Goal: Register for event/course

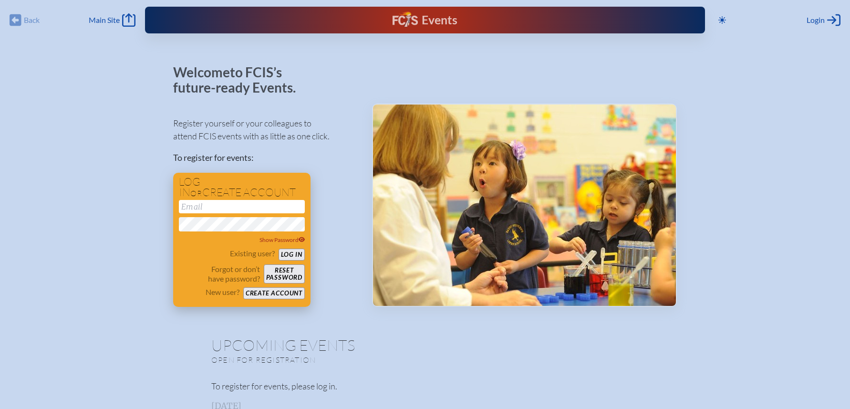
click at [263, 201] on input "email" at bounding box center [242, 206] width 126 height 13
type input "[EMAIL_ADDRESS][DOMAIN_NAME]"
click at [278, 248] on button "Log in" at bounding box center [291, 254] width 26 height 12
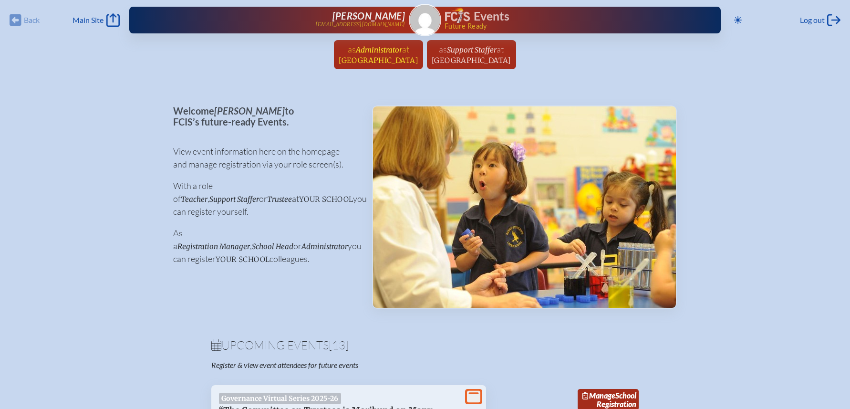
click at [379, 57] on span "[GEOGRAPHIC_DATA]" at bounding box center [378, 60] width 80 height 9
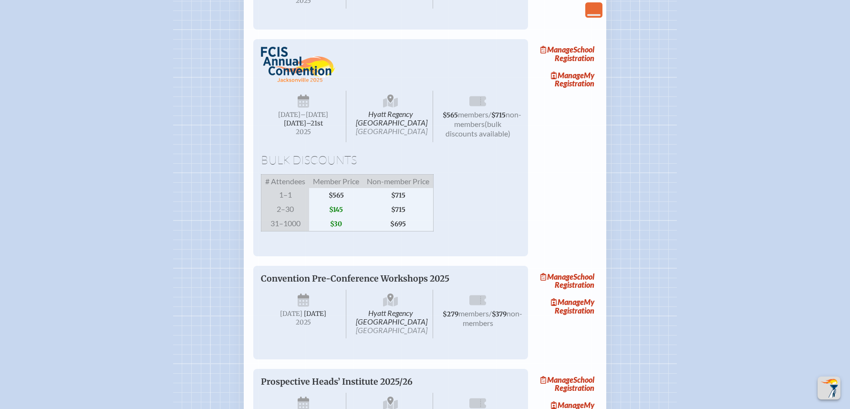
scroll to position [1196, 0]
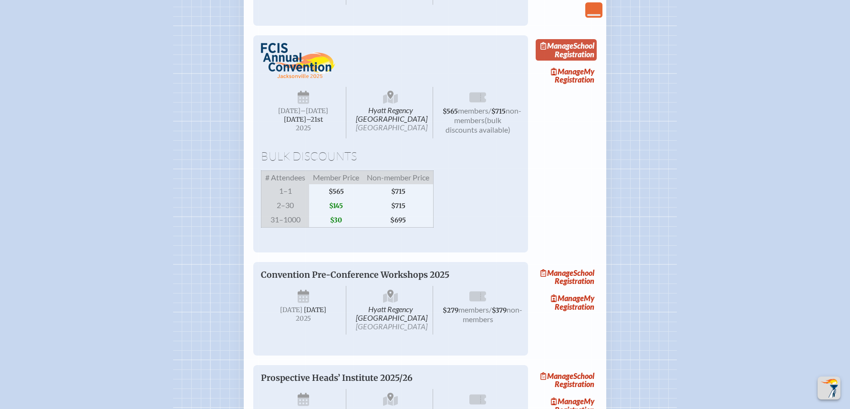
click at [574, 61] on link "Manage School Registration" at bounding box center [565, 50] width 61 height 22
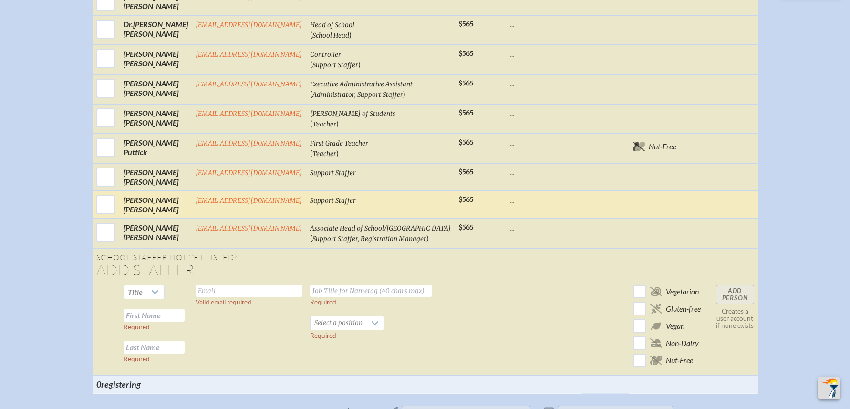
scroll to position [567, 0]
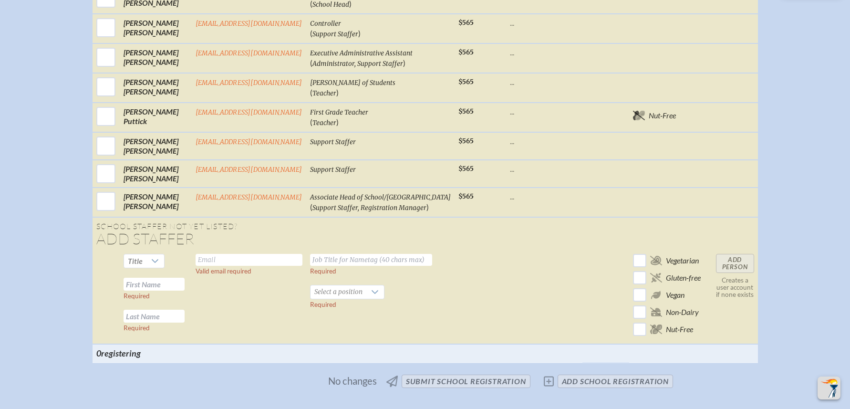
click at [228, 264] on input "text" at bounding box center [248, 260] width 107 height 12
type input "M"
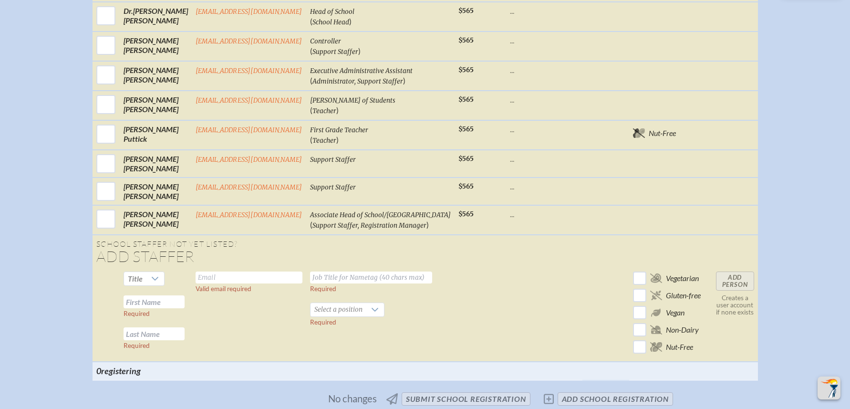
scroll to position [554, 0]
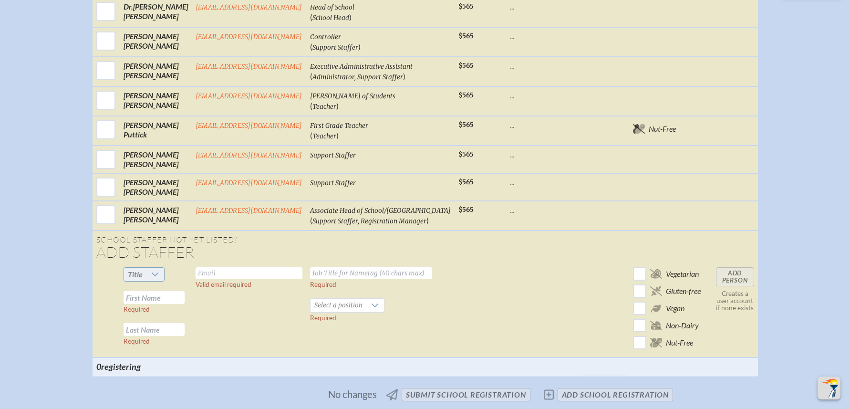
click at [159, 278] on icon at bounding box center [155, 274] width 8 height 8
click at [149, 335] on li "Ms." at bounding box center [153, 340] width 41 height 13
click at [223, 279] on input "text" at bounding box center [248, 273] width 107 height 12
type input "[EMAIL_ADDRESS][DOMAIN_NAME]"
click at [350, 279] on input "text" at bounding box center [371, 273] width 122 height 12
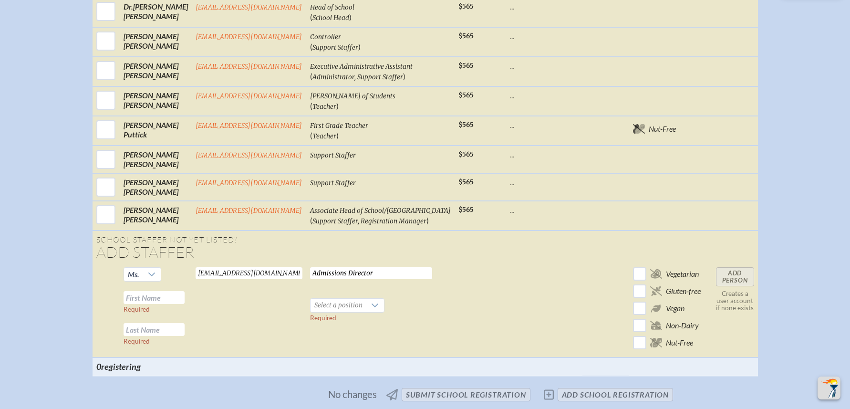
type input "Admissions Director"
click at [167, 304] on input "text" at bounding box center [153, 297] width 61 height 13
type input "Mara"
type input "[PERSON_NAME]"
click at [359, 312] on span "Select a position" at bounding box center [338, 304] width 56 height 13
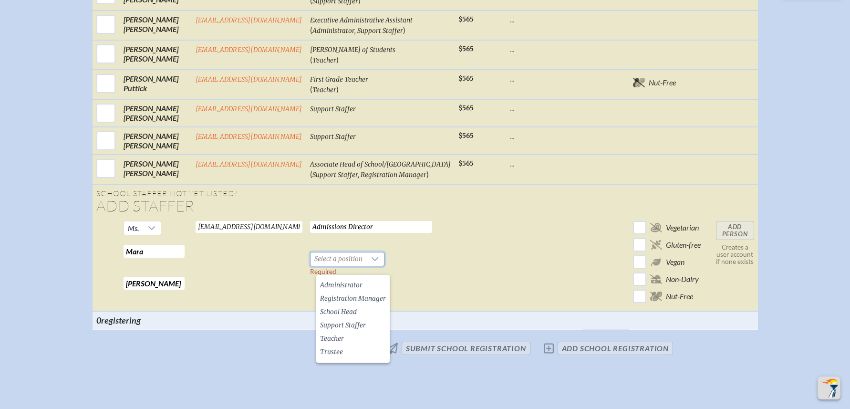
scroll to position [632, 0]
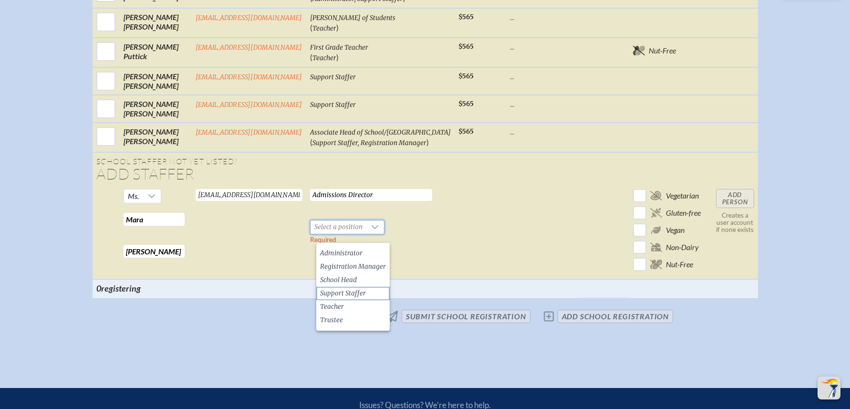
click at [359, 290] on span "Support Staffer" at bounding box center [343, 293] width 46 height 10
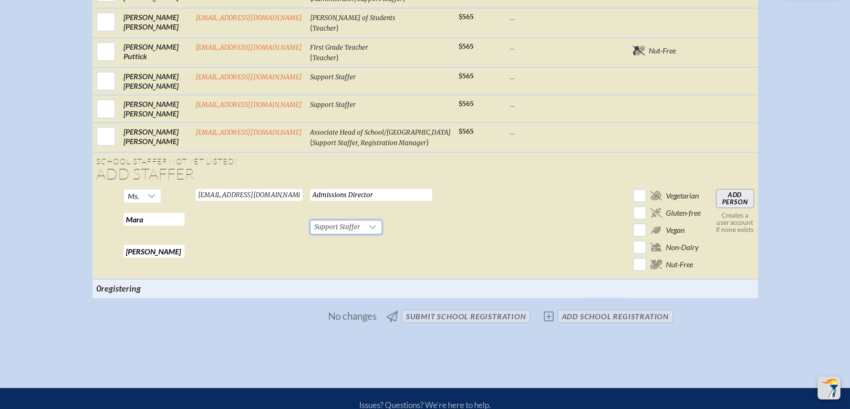
click at [723, 208] on input "Add Person" at bounding box center [735, 198] width 38 height 19
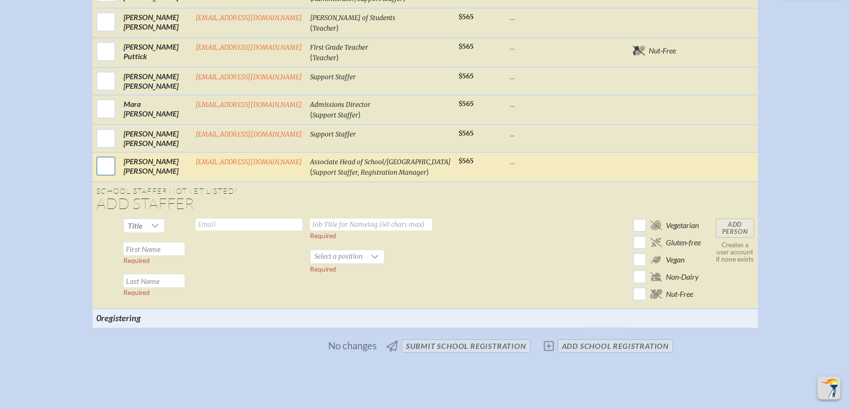
click at [117, 177] on input "checkbox" at bounding box center [106, 166] width 24 height 24
checkbox input "true"
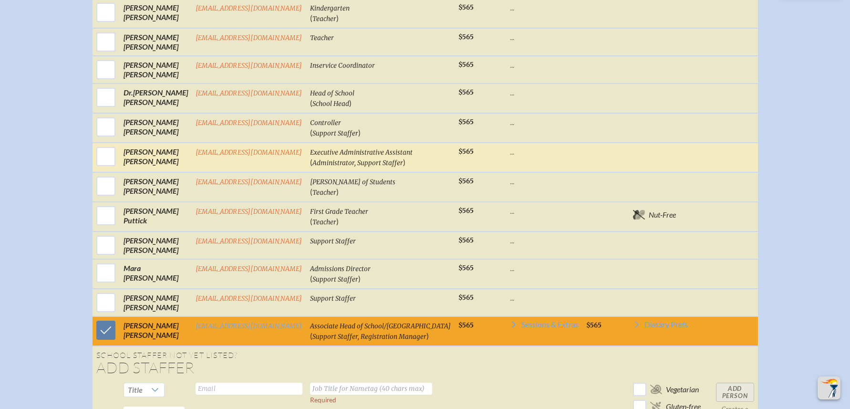
scroll to position [471, 0]
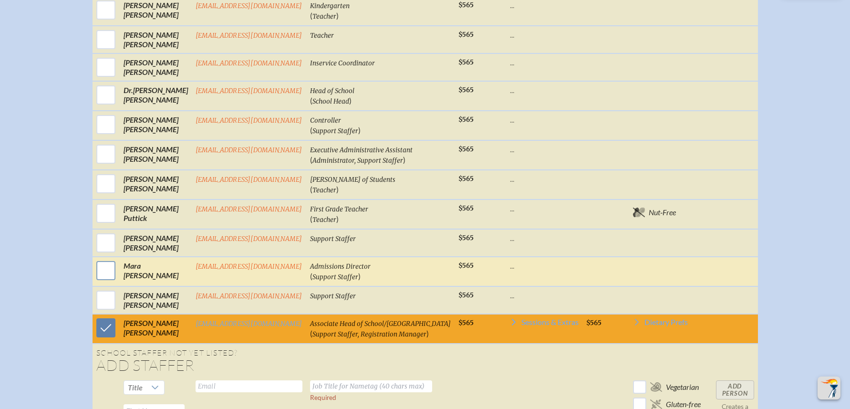
click at [116, 282] on input "checkbox" at bounding box center [106, 270] width 24 height 24
checkbox input "true"
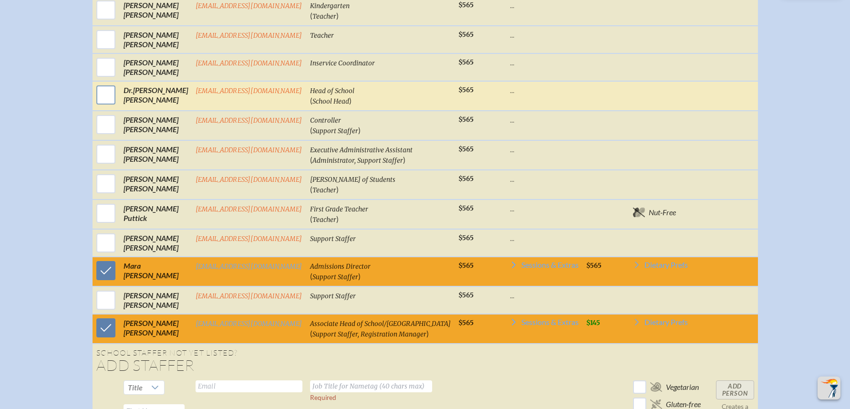
click at [114, 104] on input "checkbox" at bounding box center [106, 95] width 24 height 24
checkbox input "true"
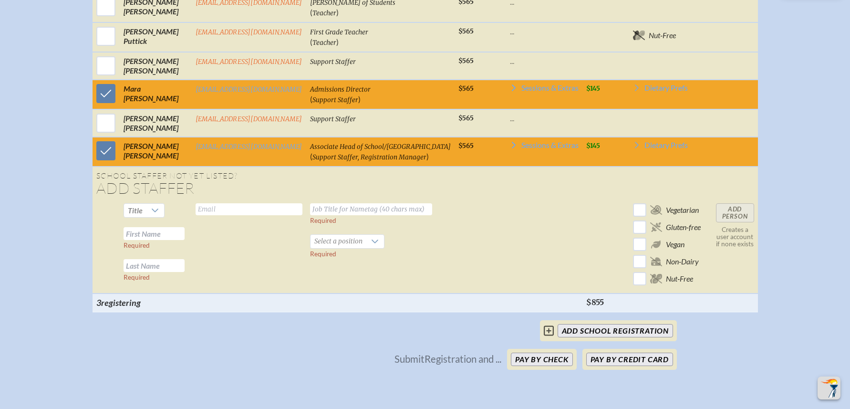
scroll to position [703, 0]
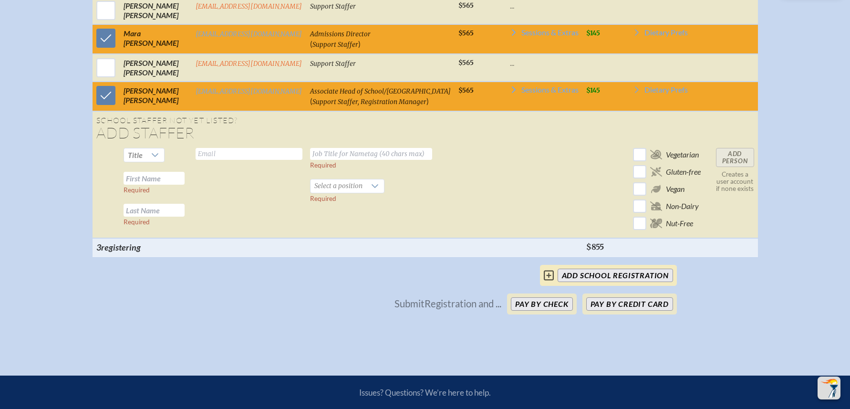
click at [573, 282] on input "add School Registration" at bounding box center [614, 274] width 115 height 13
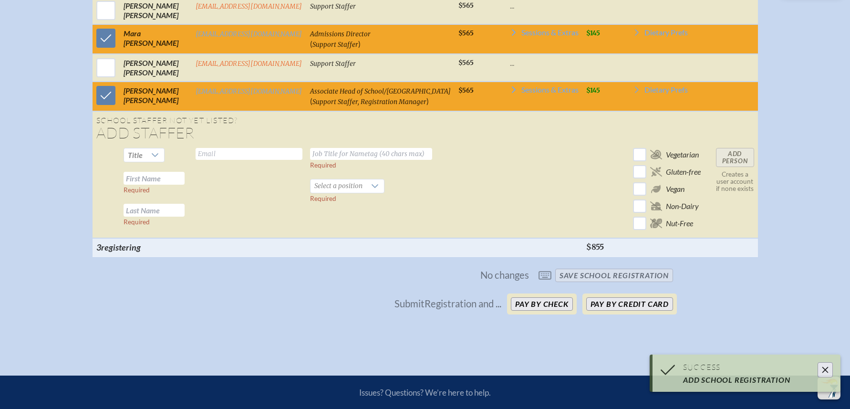
click at [828, 371] on icon "Close" at bounding box center [825, 370] width 8 height 8
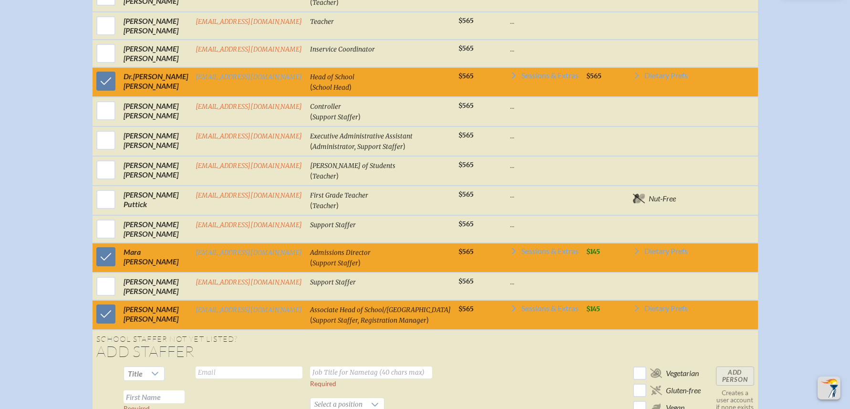
scroll to position [530, 0]
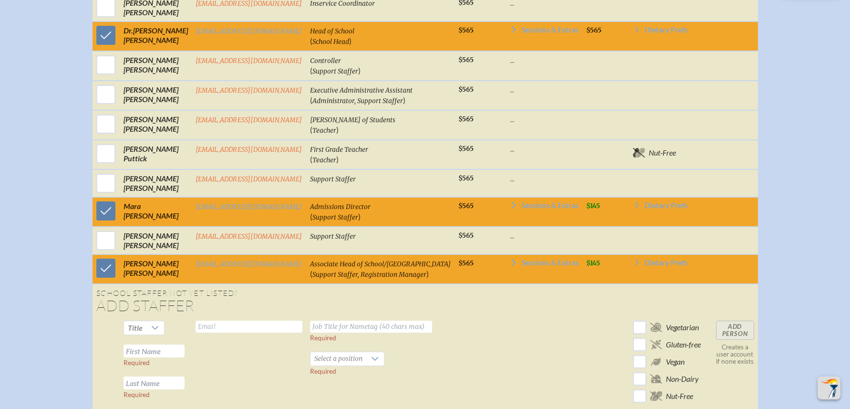
click at [458, 210] on span "$565" at bounding box center [465, 206] width 15 height 8
click at [510, 209] on icon at bounding box center [514, 205] width 8 height 8
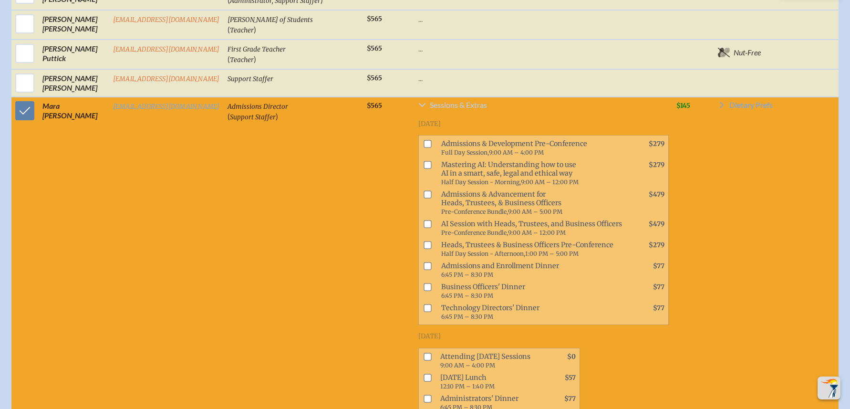
scroll to position [648, 0]
click at [424, 146] on input "checkbox" at bounding box center [428, 144] width 8 height 8
checkbox input "true"
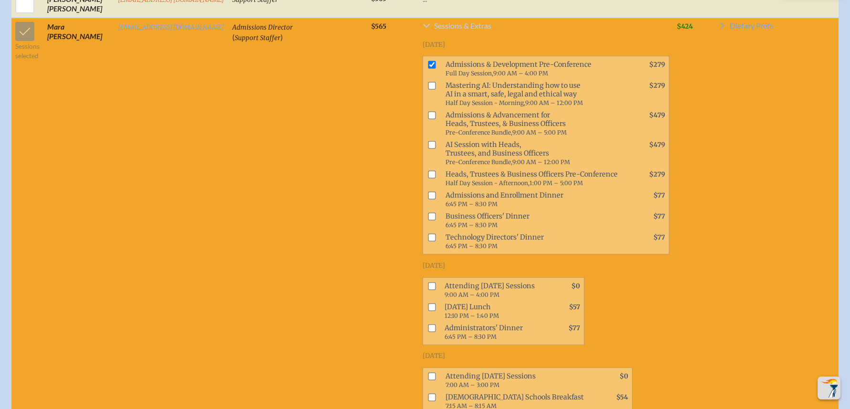
scroll to position [812, 0]
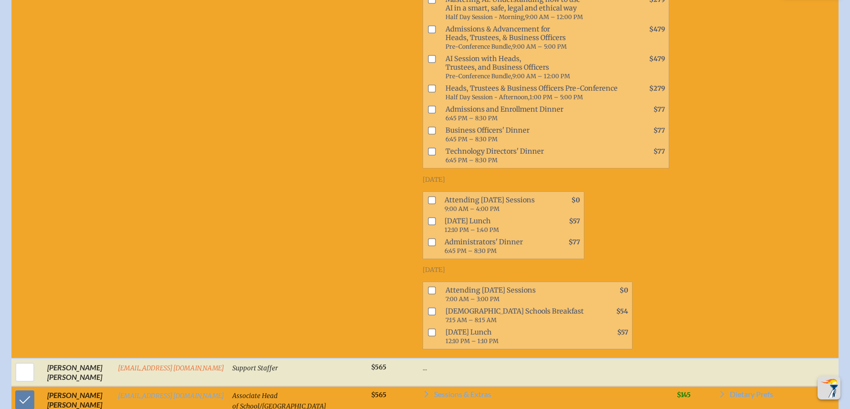
click at [428, 196] on input "checkbox" at bounding box center [432, 200] width 8 height 8
checkbox input "true"
click at [428, 217] on input "checkbox" at bounding box center [432, 221] width 8 height 8
checkbox input "true"
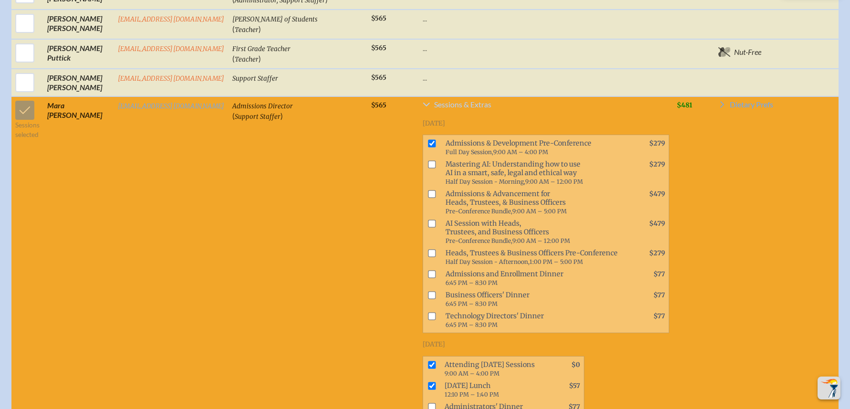
scroll to position [545, 0]
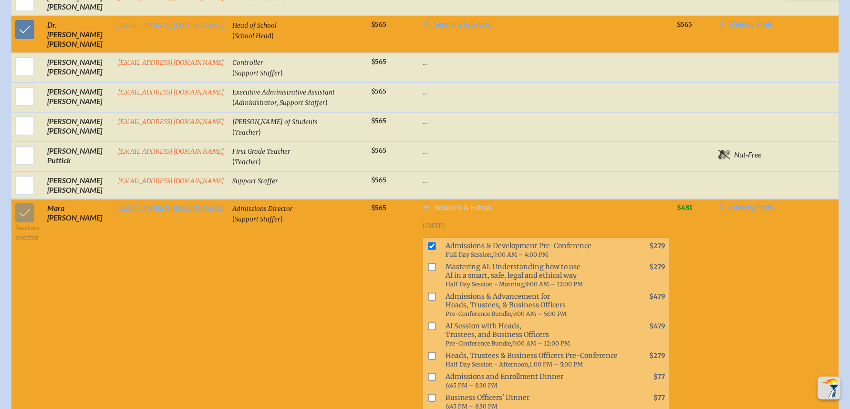
click at [422, 213] on link "Sessions & Extras" at bounding box center [545, 208] width 246 height 11
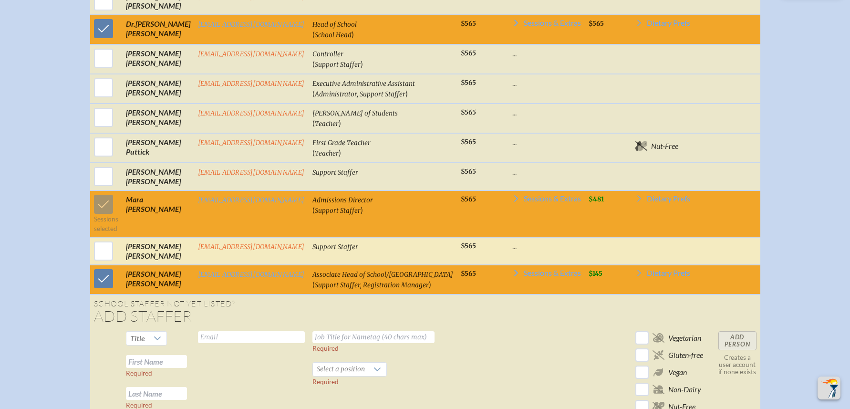
scroll to position [538, 0]
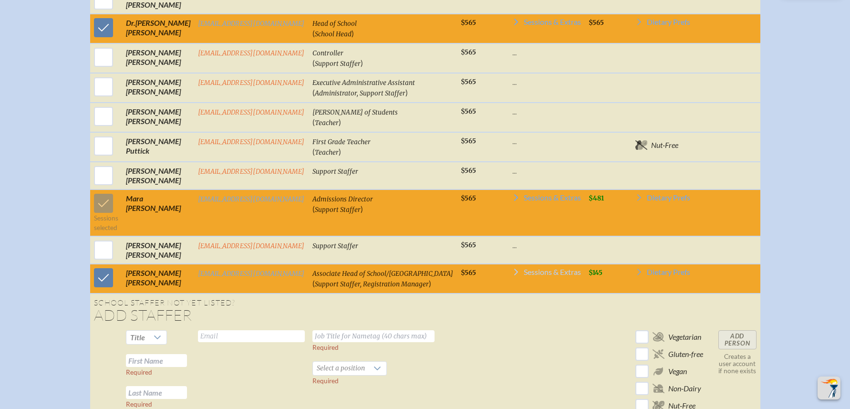
click at [523, 276] on span "Sessions & Extras" at bounding box center [551, 272] width 57 height 8
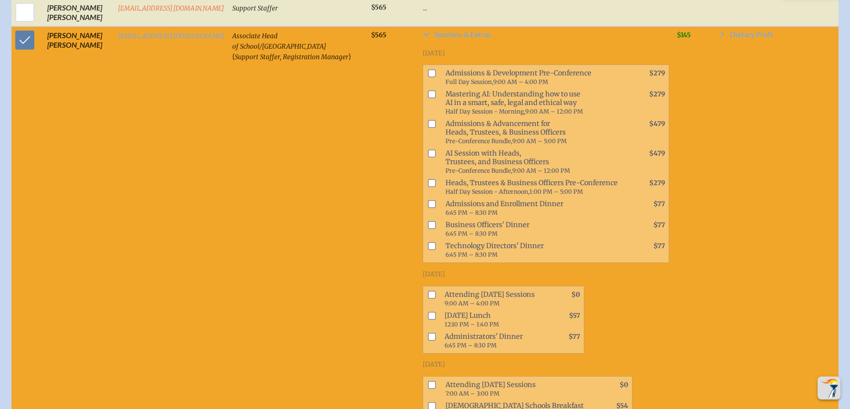
scroll to position [871, 0]
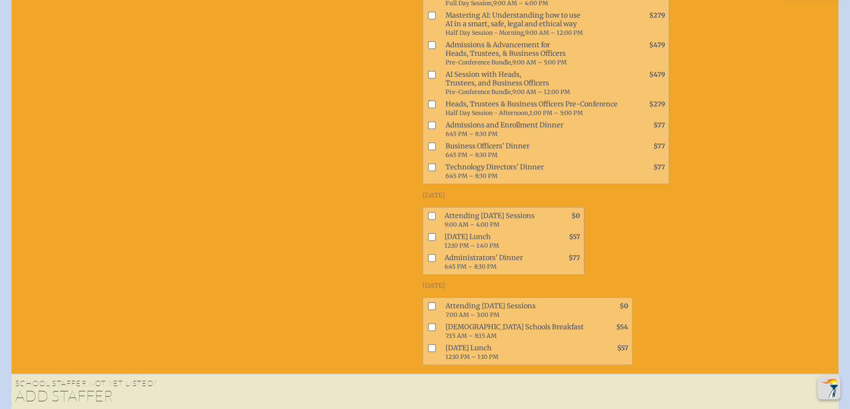
click at [428, 212] on input "checkbox" at bounding box center [432, 216] width 8 height 8
checkbox input "true"
click at [428, 233] on input "checkbox" at bounding box center [432, 237] width 8 height 8
checkbox input "true"
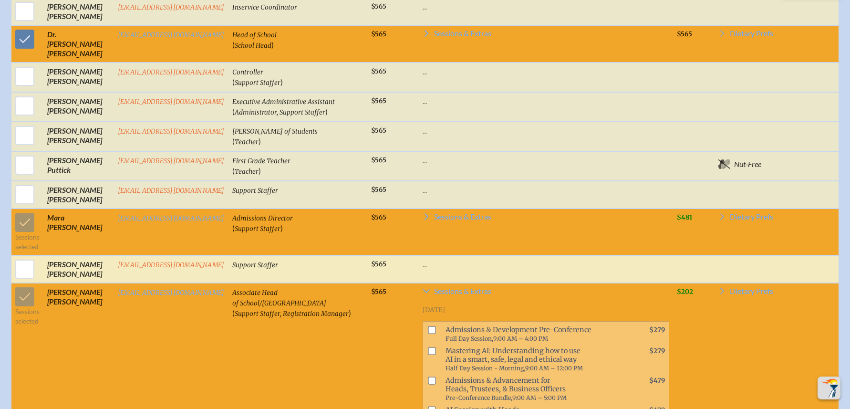
scroll to position [537, 0]
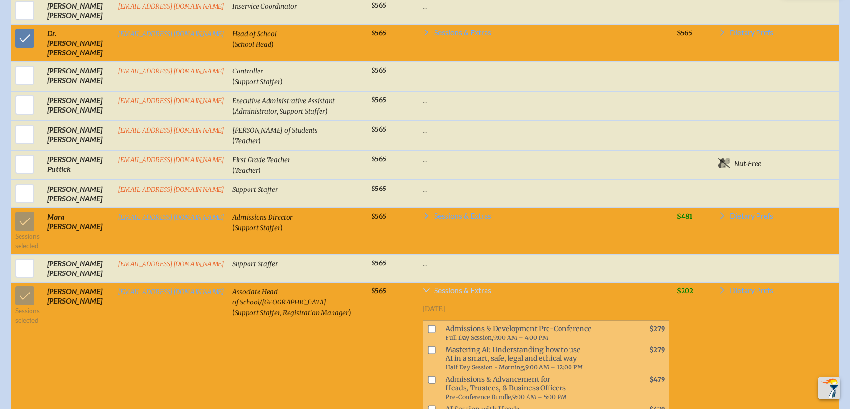
click at [462, 288] on span "Sessions & Extras" at bounding box center [462, 290] width 57 height 8
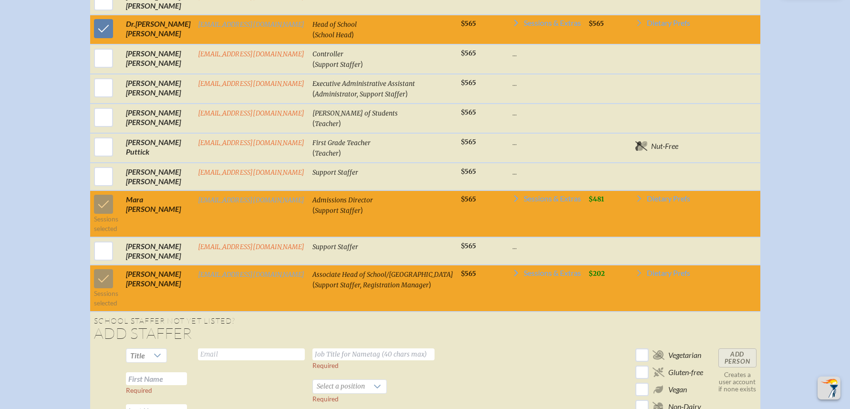
scroll to position [527, 0]
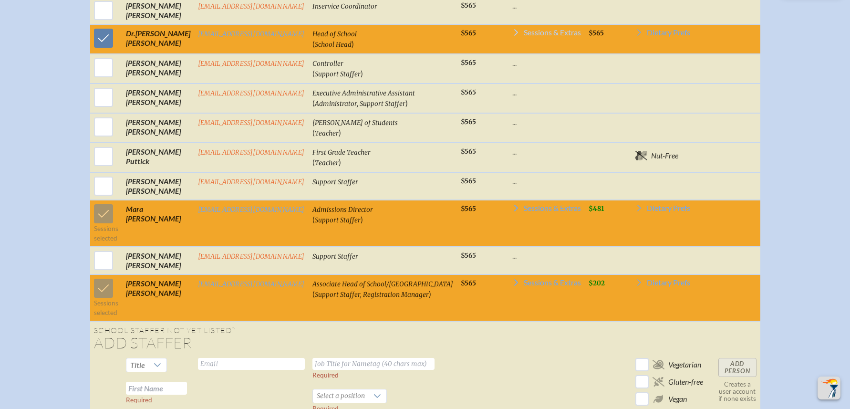
click at [523, 36] on span "Sessions & Extras" at bounding box center [551, 33] width 57 height 8
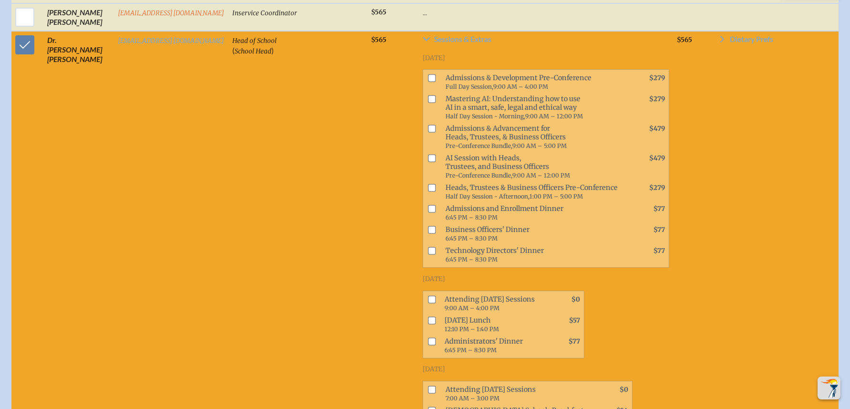
scroll to position [529, 0]
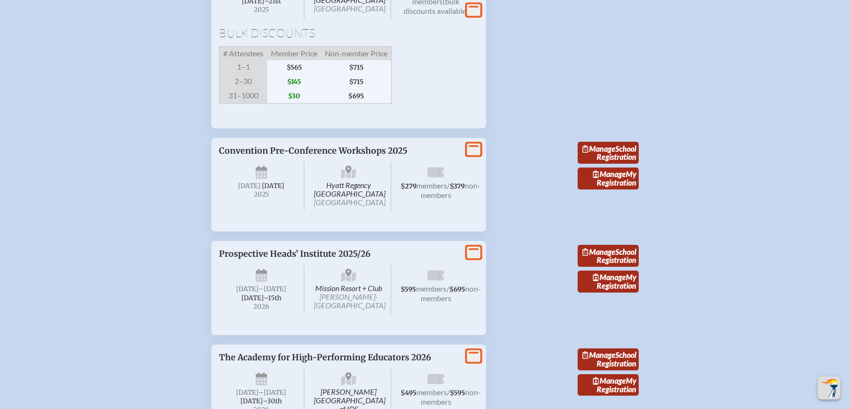
scroll to position [1543, 0]
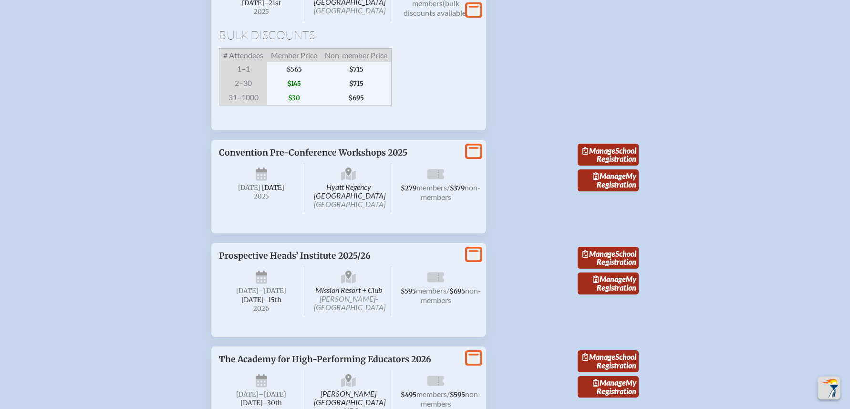
click at [328, 158] on span "Convention Pre-Conference Workshops 2025" at bounding box center [313, 152] width 188 height 10
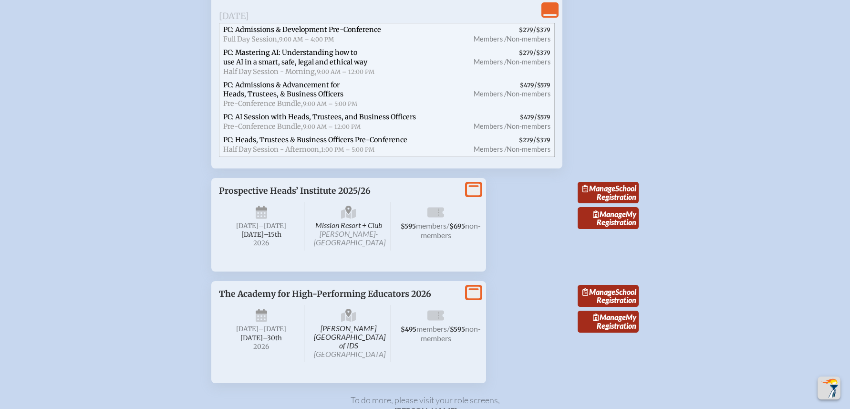
scroll to position [1832, 0]
click at [358, 33] on span "PC: Admissions & Development Pre-Conference" at bounding box center [302, 28] width 158 height 9
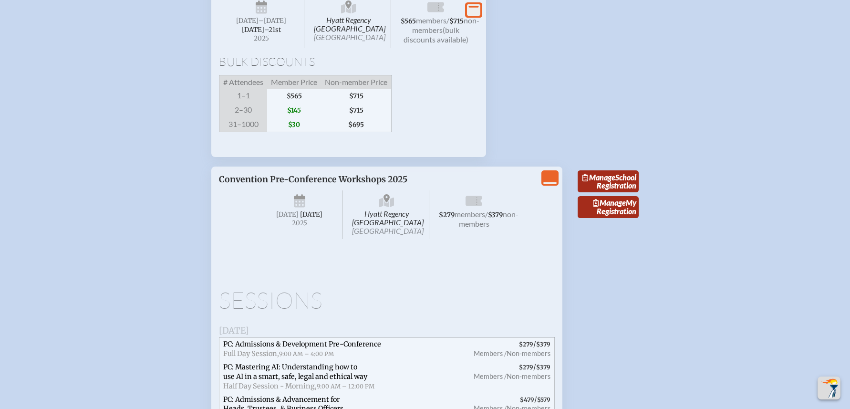
scroll to position [1507, 0]
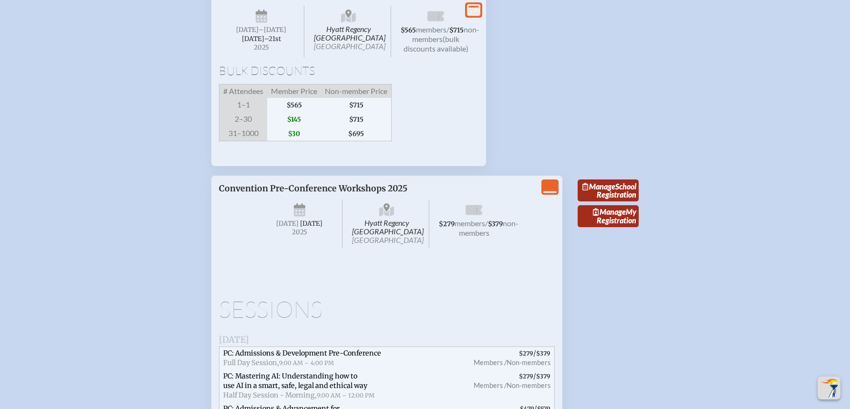
click at [470, 11] on icon at bounding box center [473, 10] width 13 height 12
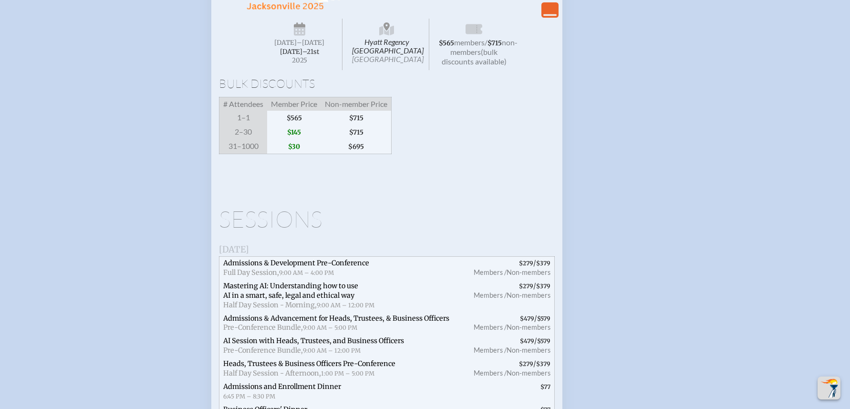
scroll to position [1361, 0]
